Goal: Task Accomplishment & Management: Manage account settings

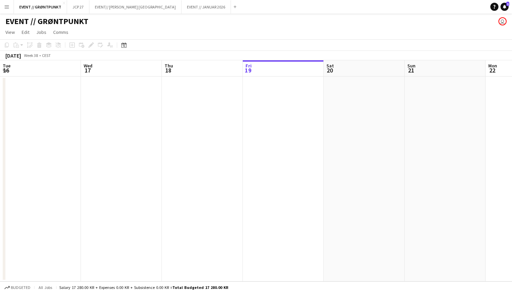
click at [6, 8] on app-icon "Menu" at bounding box center [6, 6] width 5 height 5
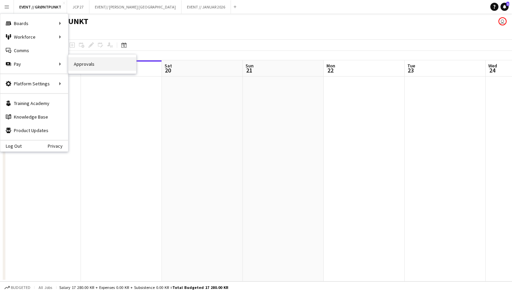
click at [76, 63] on link "Approvals" at bounding box center [102, 64] width 68 height 14
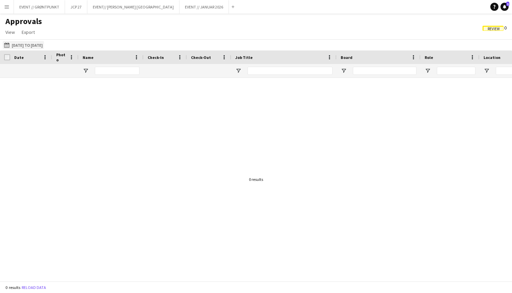
click at [37, 42] on button "[DATE] to [DATE] [DATE] to [DATE]" at bounding box center [23, 45] width 41 height 8
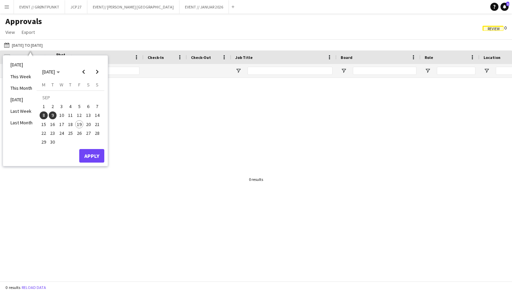
click at [44, 106] on span "1" at bounding box center [44, 106] width 8 height 8
click at [79, 125] on span "19" at bounding box center [79, 124] width 8 height 8
click at [94, 153] on button "Apply" at bounding box center [91, 156] width 25 height 14
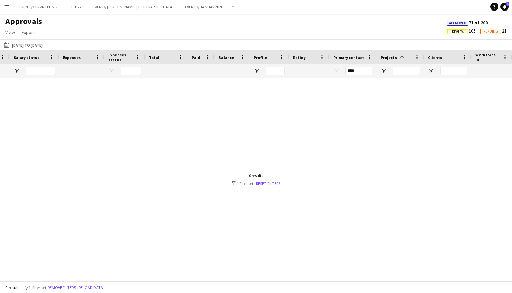
scroll to position [0, 725]
click at [333, 69] on div "***" at bounding box center [352, 71] width 47 height 14
click at [335, 71] on span "Open Filter Menu" at bounding box center [336, 71] width 6 height 6
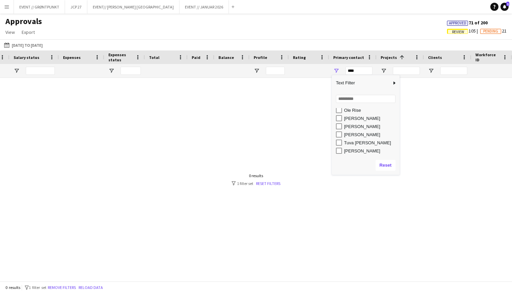
scroll to position [1, 0]
click at [297, 144] on div at bounding box center [256, 179] width 512 height 203
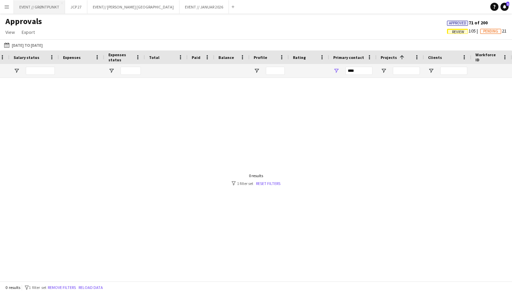
click at [39, 10] on button "EVENT // GRØNTPUNKT Close" at bounding box center [39, 6] width 51 height 13
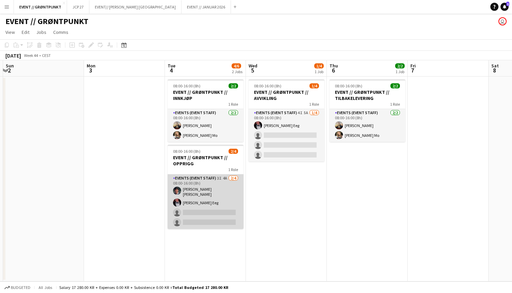
click at [213, 204] on app-card-role "Events (Event Staff) 3I 4A [DATE] 08:00-16:00 (8h) [PERSON_NAME] [PERSON_NAME] …" at bounding box center [206, 201] width 76 height 55
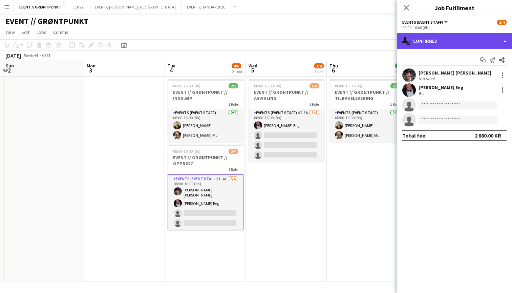
click at [463, 37] on div "single-neutral-actions-check-2 Confirmed" at bounding box center [454, 41] width 115 height 16
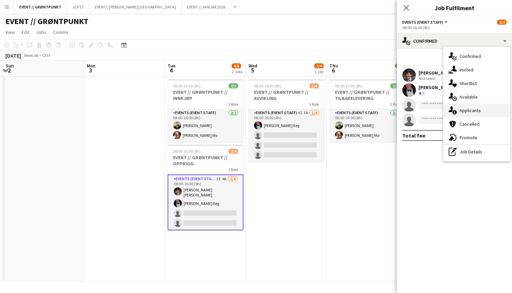
click at [484, 106] on div "single-neutral-actions-information Applicants" at bounding box center [476, 111] width 67 height 14
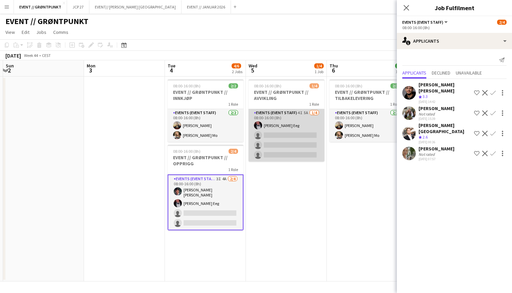
click at [299, 132] on app-card-role "Events (Event Staff) 4I 5A [DATE] 08:00-16:00 (8h) [PERSON_NAME] Eeg single-neu…" at bounding box center [287, 135] width 76 height 52
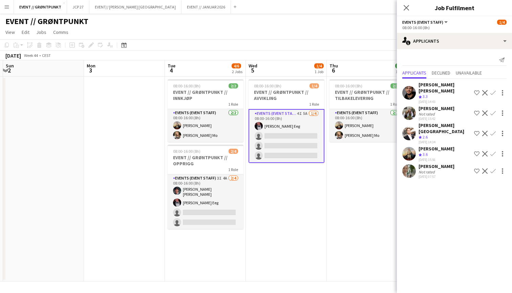
click at [441, 146] on div "[PERSON_NAME]" at bounding box center [437, 149] width 36 height 6
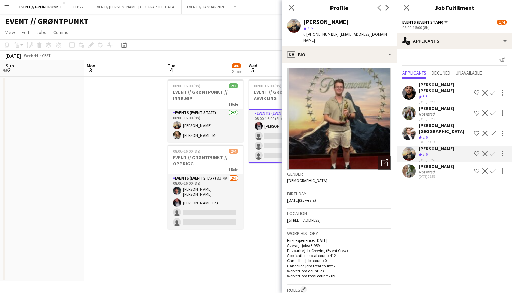
click at [491, 151] on app-icon "Confirm" at bounding box center [492, 153] width 5 height 5
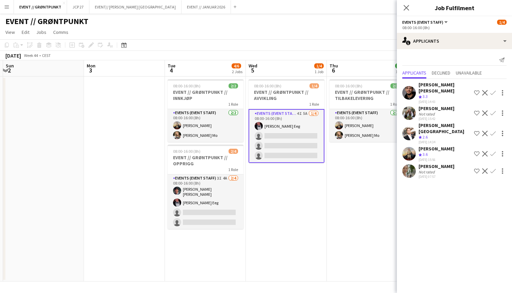
click at [491, 151] on app-icon "Confirm" at bounding box center [492, 153] width 5 height 5
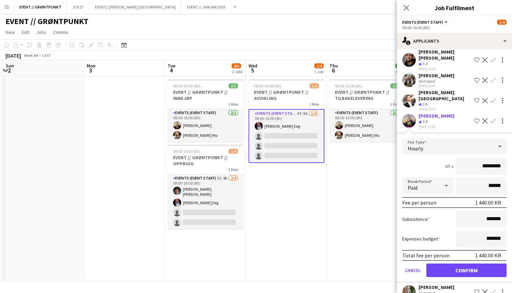
click at [474, 263] on button "Confirm" at bounding box center [466, 270] width 80 height 14
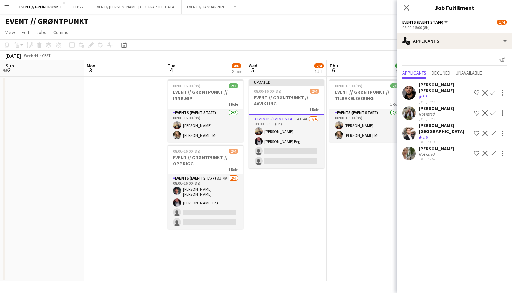
click at [353, 193] on app-date-cell "08:00-16:00 (8h) 2/2 EVENT // GRØNTPUNKT // TILBAKELEVERING 1 Role Events (Even…" at bounding box center [367, 179] width 81 height 205
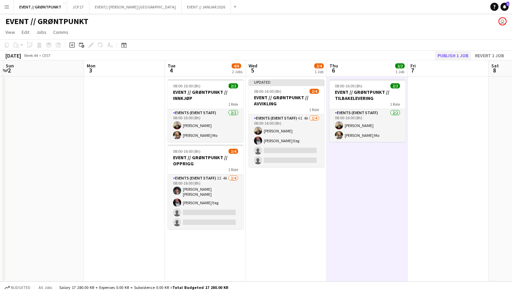
click at [442, 54] on button "Publish 1 job" at bounding box center [453, 55] width 36 height 9
